Goal: Task Accomplishment & Management: Complete application form

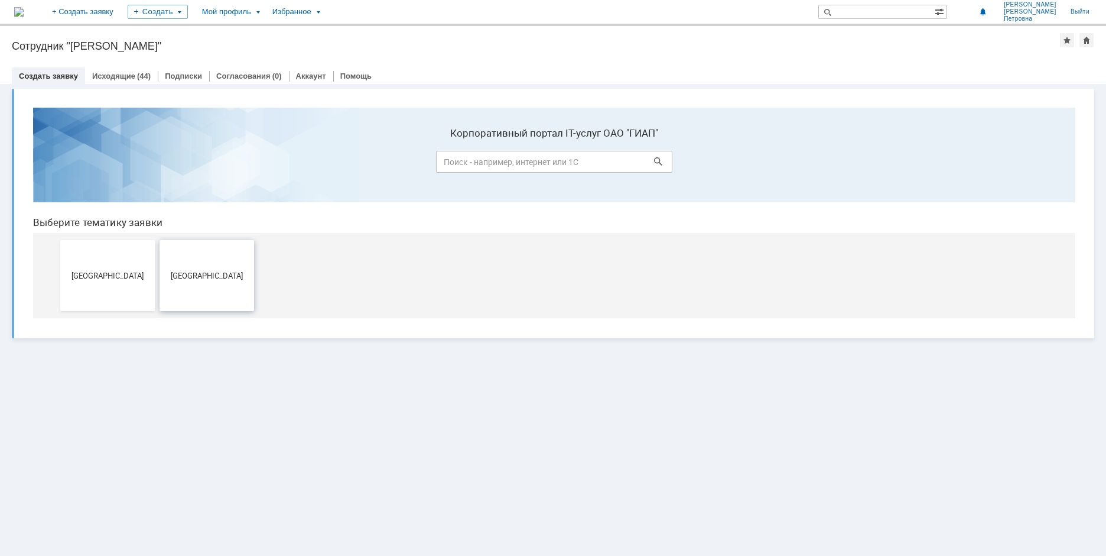
drag, startPoint x: 213, startPoint y: 277, endPoint x: 236, endPoint y: 375, distance: 100.7
click at [213, 277] on span "[GEOGRAPHIC_DATA]" at bounding box center [206, 275] width 87 height 9
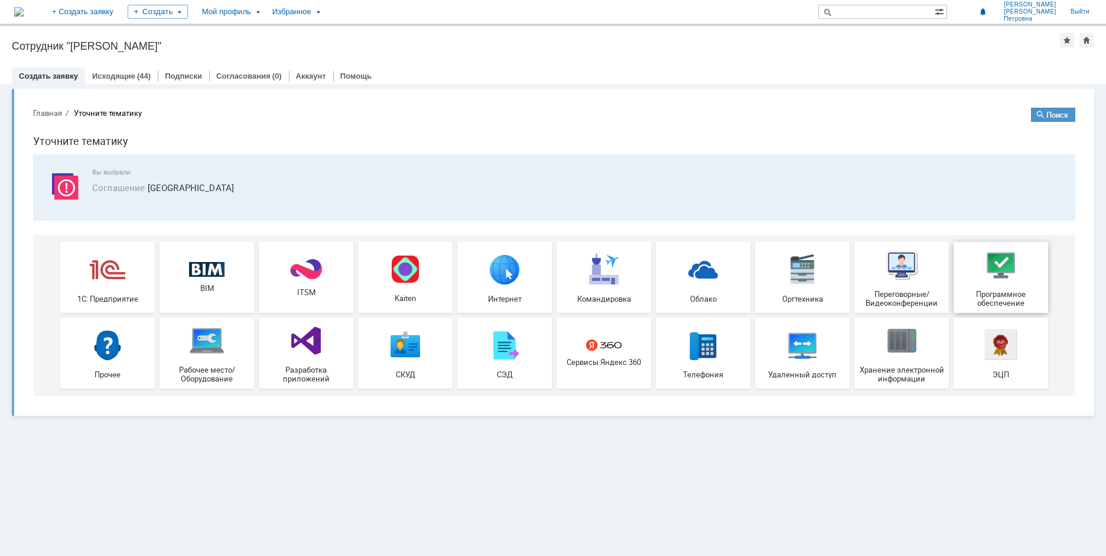
click at [994, 285] on div "Программное обеспечение" at bounding box center [1000, 277] width 87 height 60
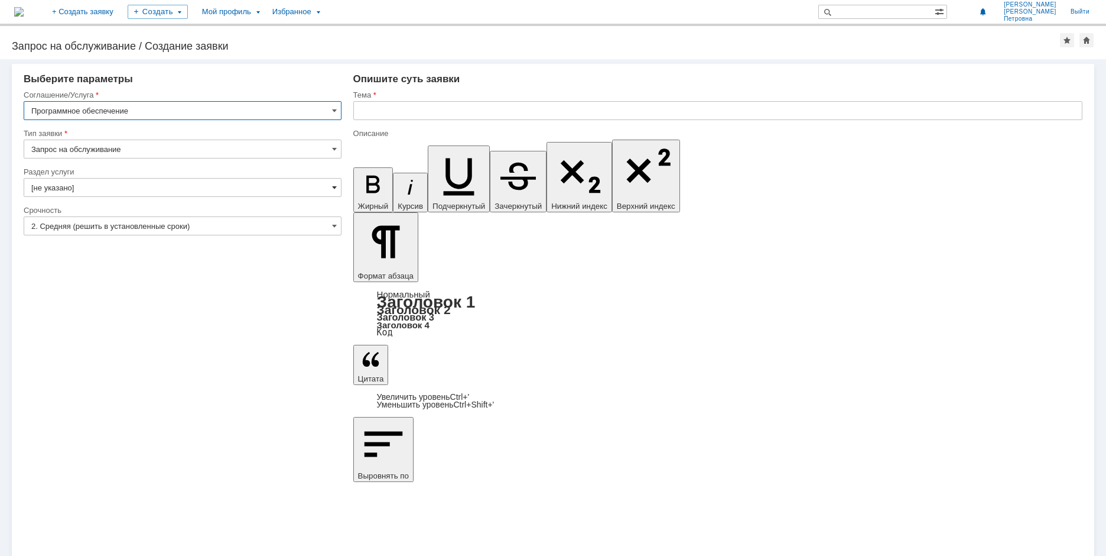
click at [334, 188] on span at bounding box center [334, 187] width 5 height 9
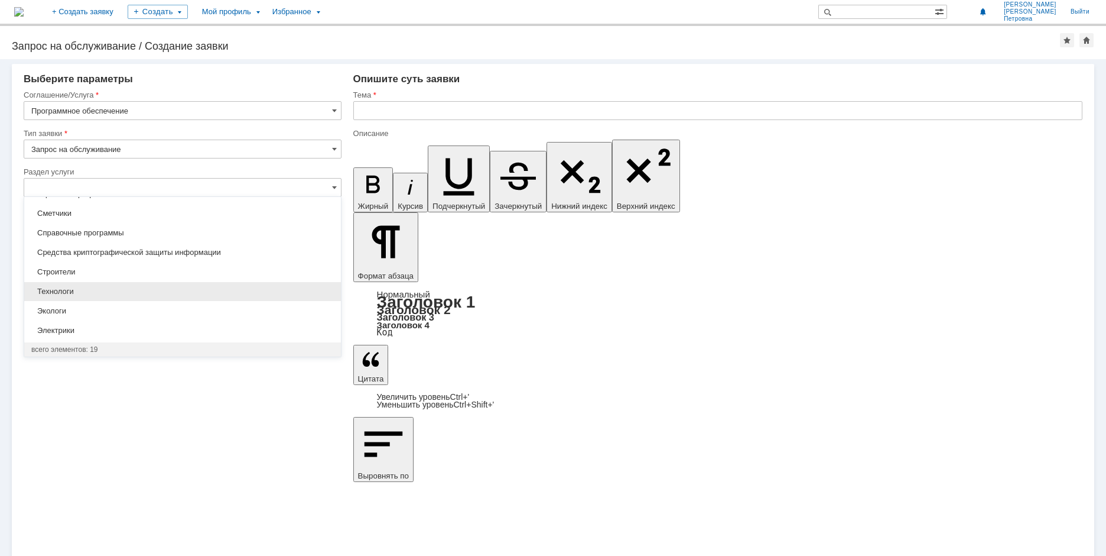
scroll to position [190, 0]
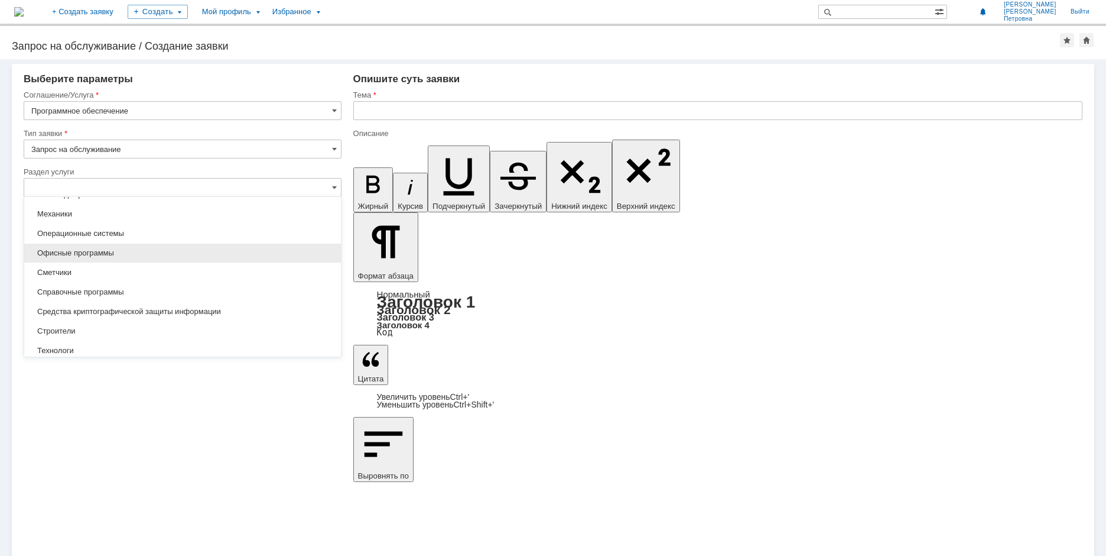
click at [108, 252] on span "Офисные программы" at bounding box center [182, 252] width 303 height 9
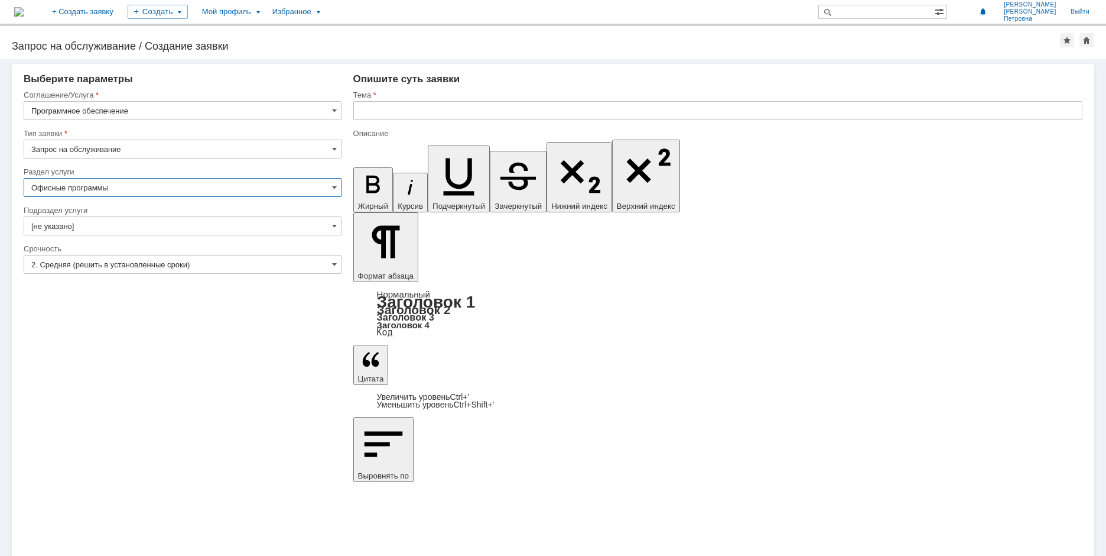
type input "Офисные программы"
click at [332, 225] on span at bounding box center [334, 225] width 5 height 9
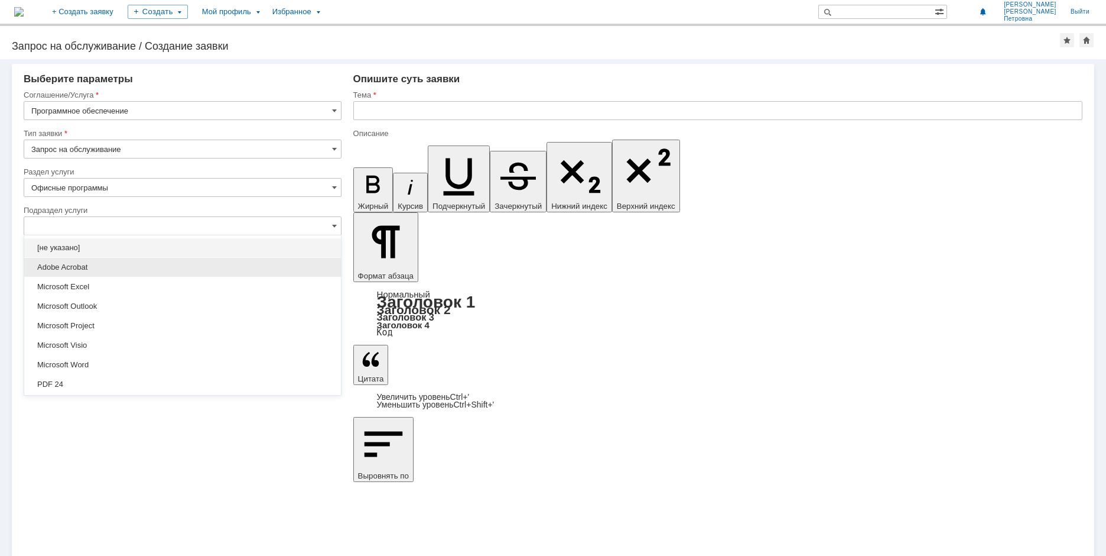
scroll to position [35, 0]
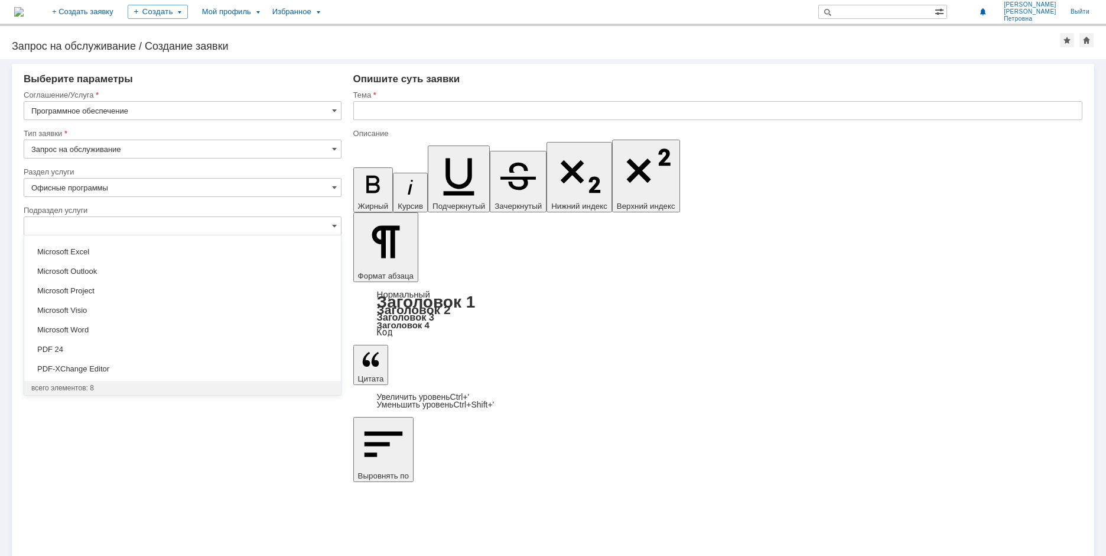
click at [414, 342] on div "Внимание! Выберите параметры Соглашение/Услуга Программное обеспечение Тип заяв…" at bounding box center [553, 307] width 1106 height 496
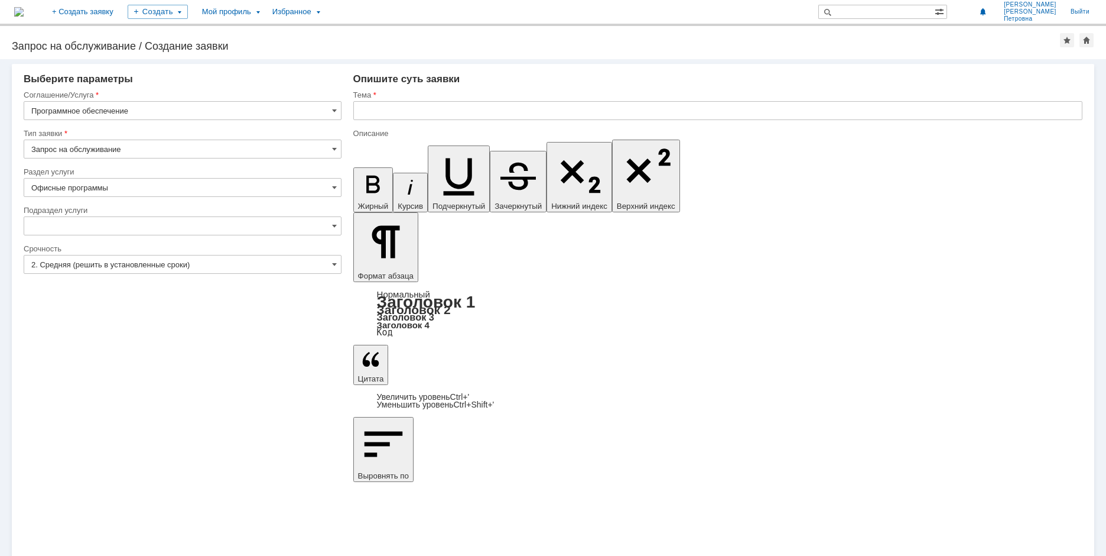
type input "[не указано]"
click at [391, 113] on input "text" at bounding box center [717, 110] width 729 height 19
click at [452, 104] on input "Перестал работать" at bounding box center [717, 110] width 729 height 19
paste input "Thunderbird"
type input "Перестал работать Thunderbird"
